Goal: Information Seeking & Learning: Understand process/instructions

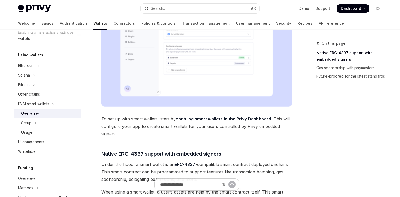
scroll to position [210, 0]
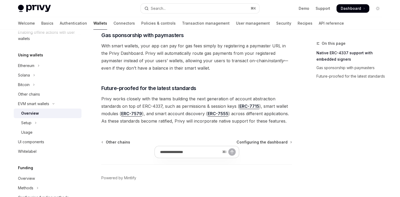
scroll to position [444, 0]
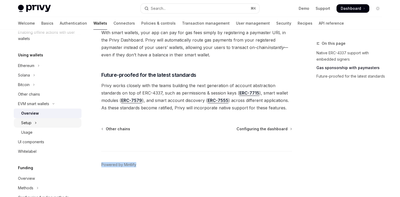
click at [29, 122] on div "Setup" at bounding box center [26, 122] width 10 height 6
type textarea "*"
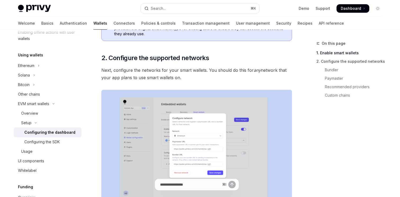
scroll to position [265, 0]
